Goal: Task Accomplishment & Management: Use online tool/utility

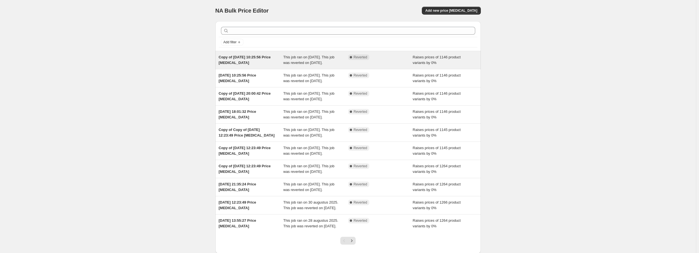
click at [315, 55] on span "This job ran on [DATE]. This job was reverted on [DATE]." at bounding box center [308, 60] width 51 height 10
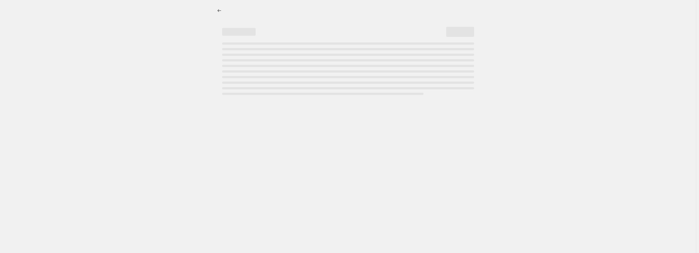
select select "percentage"
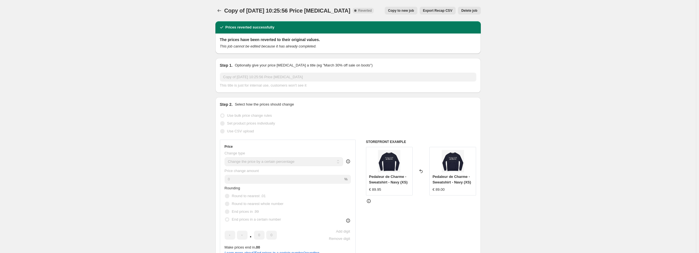
click at [406, 10] on span "Copy to new job" at bounding box center [401, 10] width 26 height 4
select select "percentage"
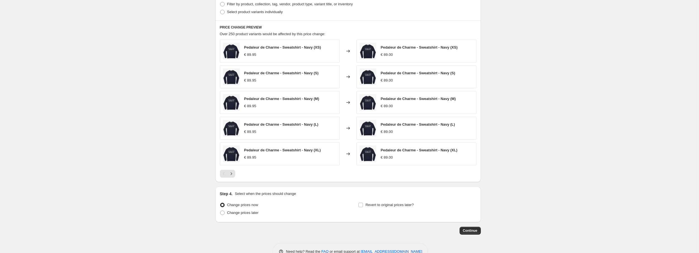
scroll to position [452, 0]
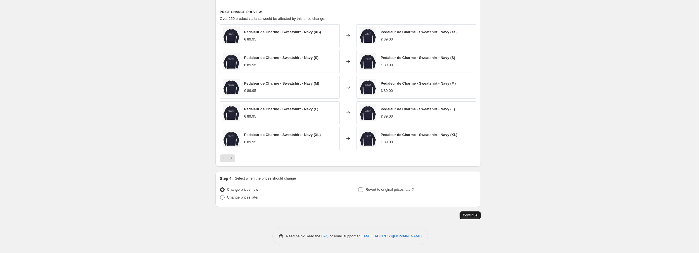
click at [468, 216] on span "Continue" at bounding box center [470, 215] width 15 height 4
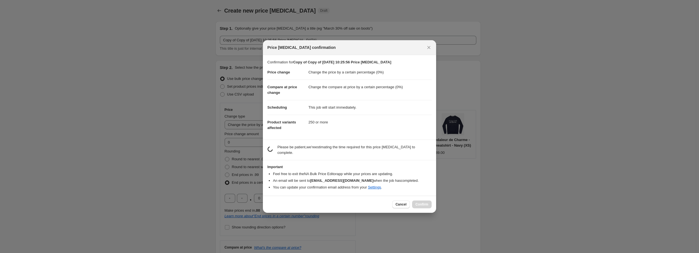
scroll to position [0, 0]
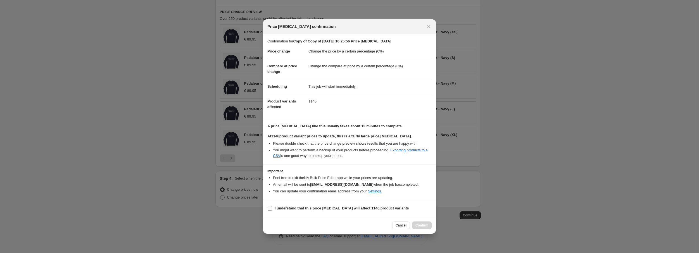
click at [336, 206] on span "I understand that this price change job will affect 1146 product variants" at bounding box center [342, 209] width 134 height 6
click at [272, 206] on input "I understand that this price change job will affect 1146 product variants" at bounding box center [270, 208] width 4 height 4
checkbox input "true"
click at [421, 222] on button "Confirm" at bounding box center [422, 225] width 20 height 8
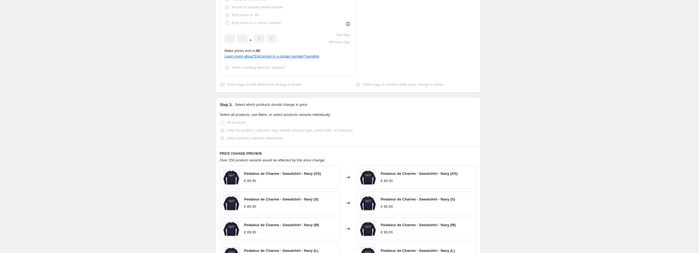
scroll to position [243, 0]
